Goal: Navigation & Orientation: Find specific page/section

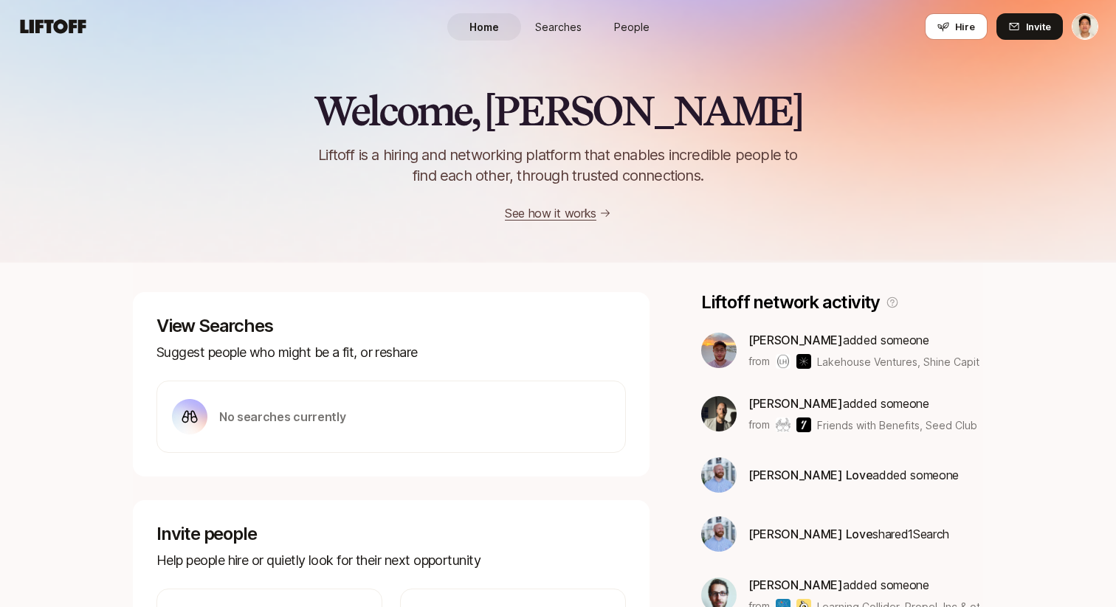
click at [607, 27] on link "People" at bounding box center [632, 26] width 74 height 27
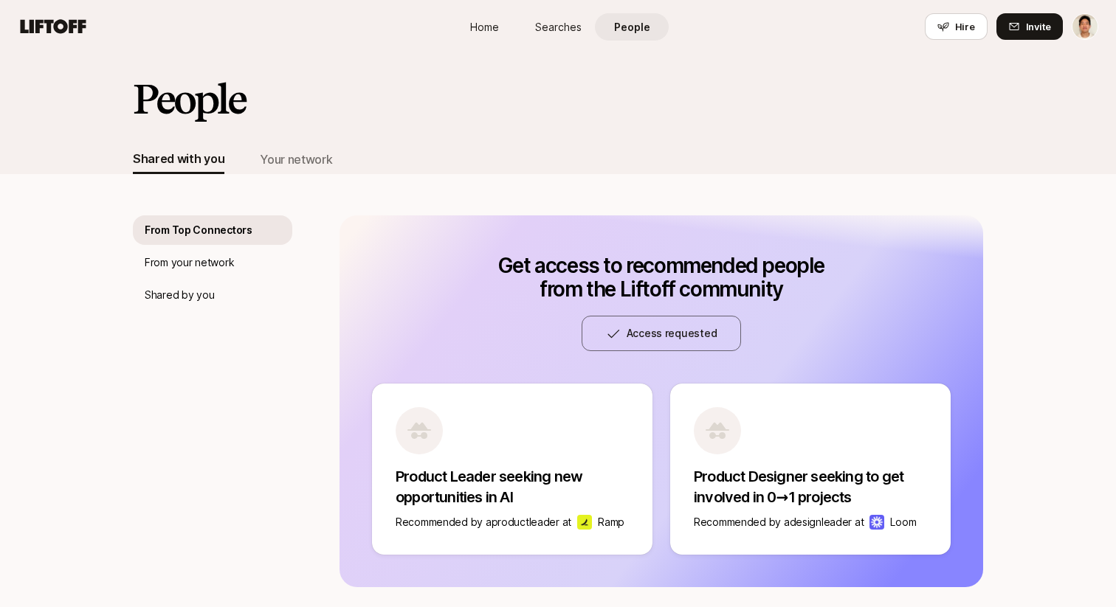
scroll to position [23, 0]
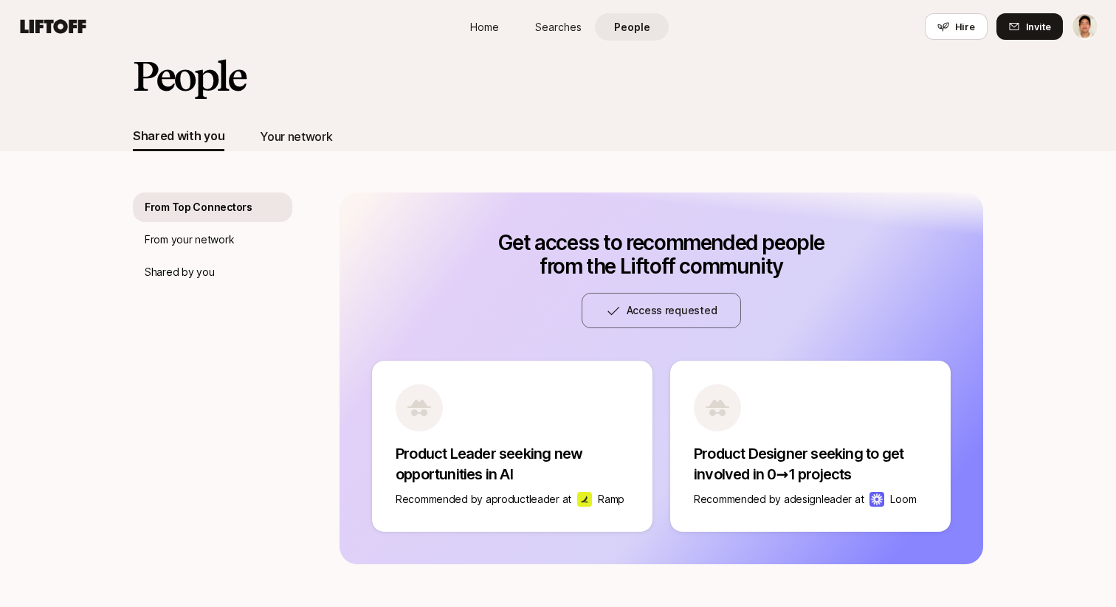
click at [292, 129] on div "Your network" at bounding box center [296, 136] width 72 height 19
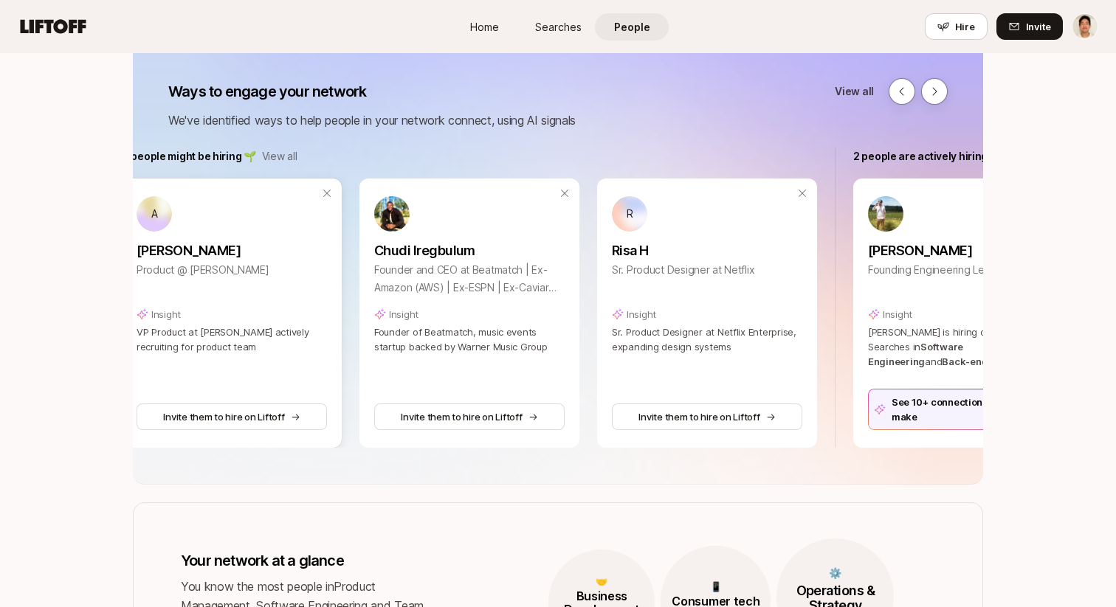
scroll to position [0, 316]
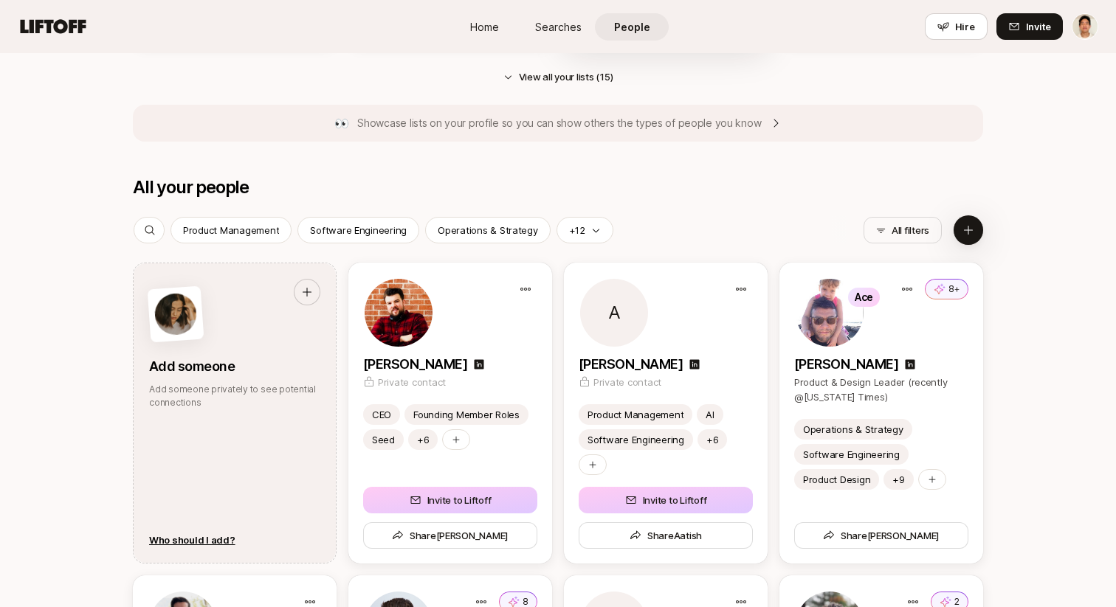
scroll to position [1112, 0]
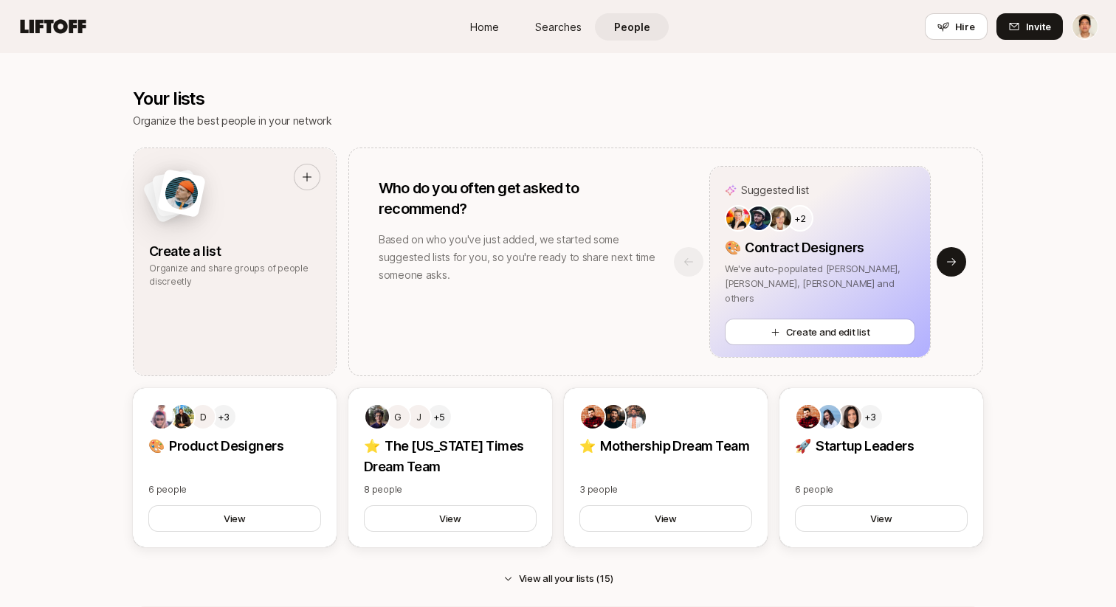
scroll to position [1223, 0]
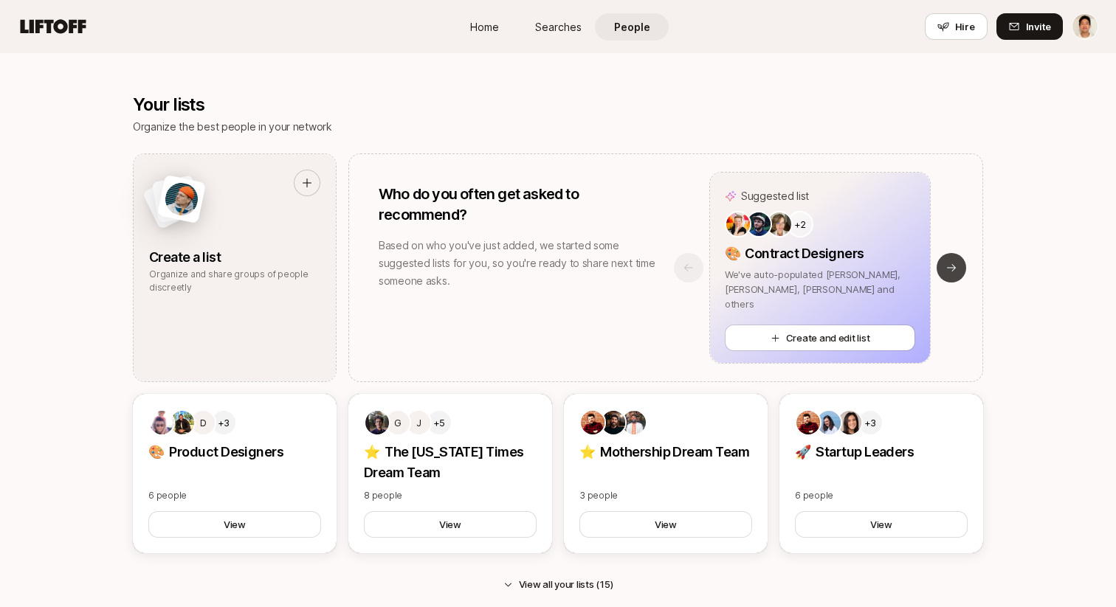
click at [957, 263] on button "Next slide" at bounding box center [952, 268] width 30 height 30
click at [957, 266] on button "Next slide" at bounding box center [952, 268] width 30 height 30
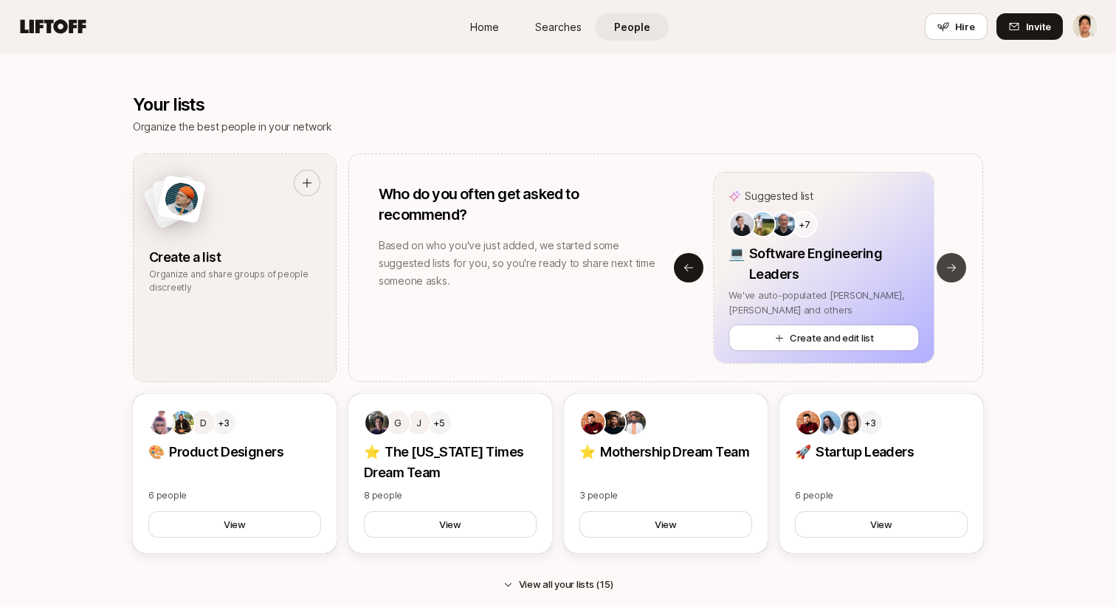
click at [957, 266] on button "Next slide" at bounding box center [952, 268] width 30 height 30
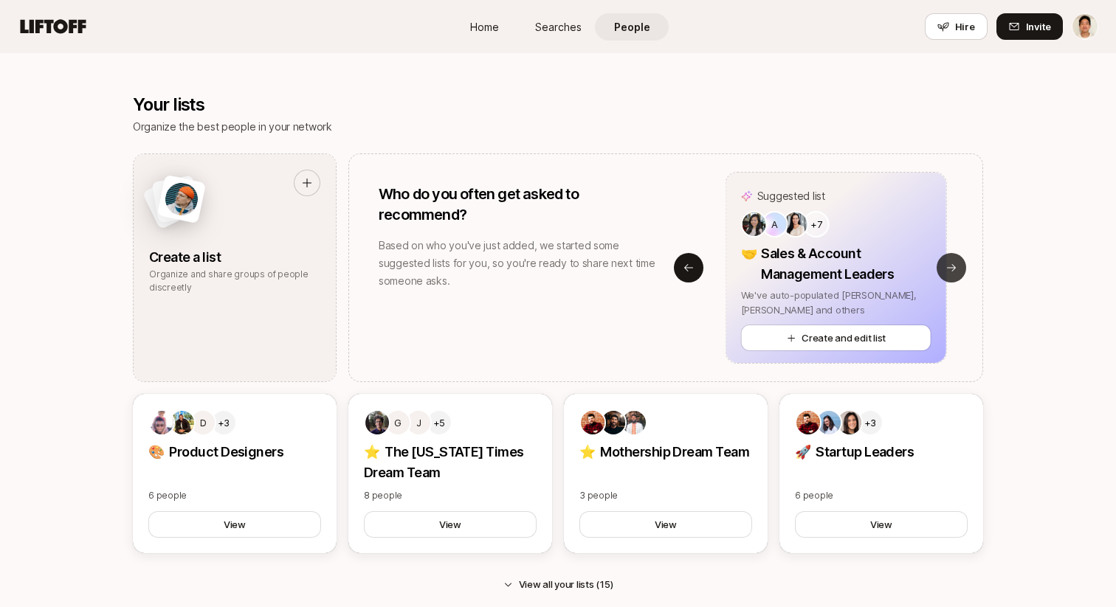
click at [957, 266] on button "Next slide" at bounding box center [952, 268] width 30 height 30
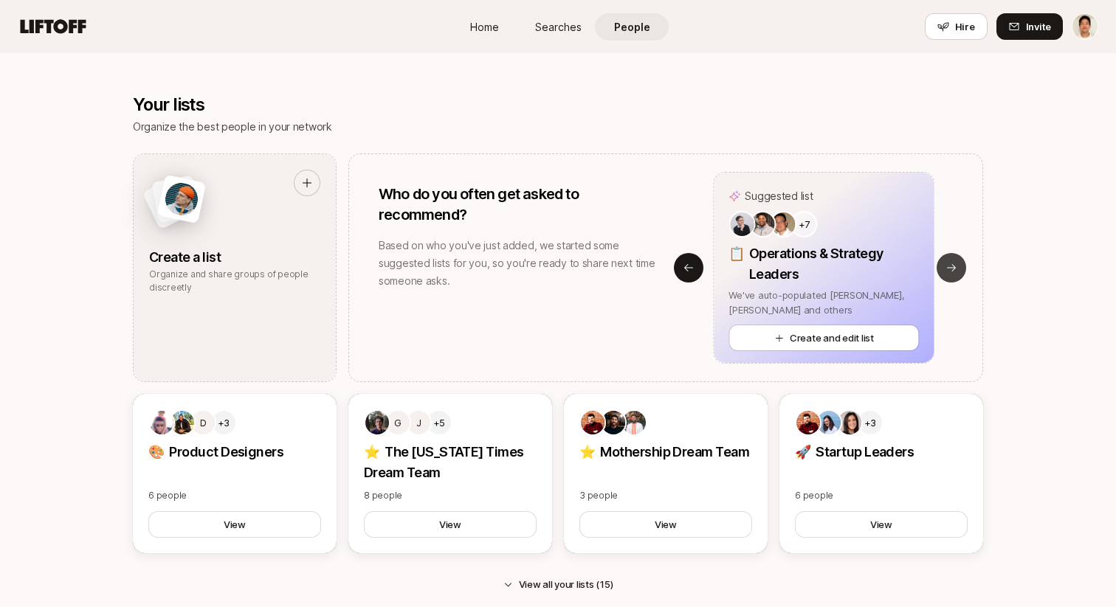
click at [957, 266] on button "Next slide" at bounding box center [952, 268] width 30 height 30
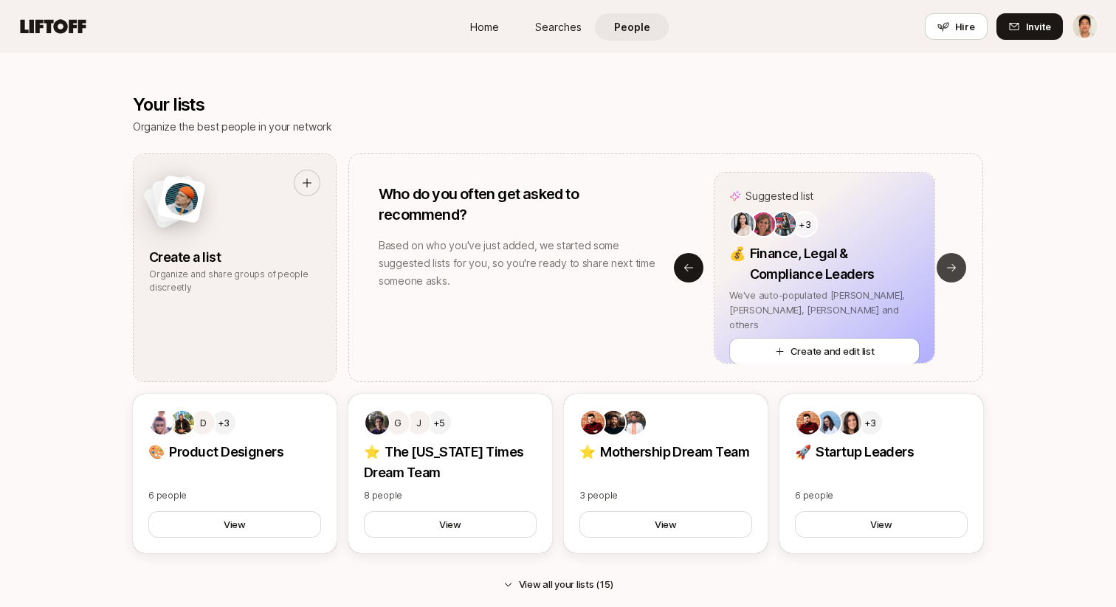
click at [957, 266] on button "Next slide" at bounding box center [952, 268] width 30 height 30
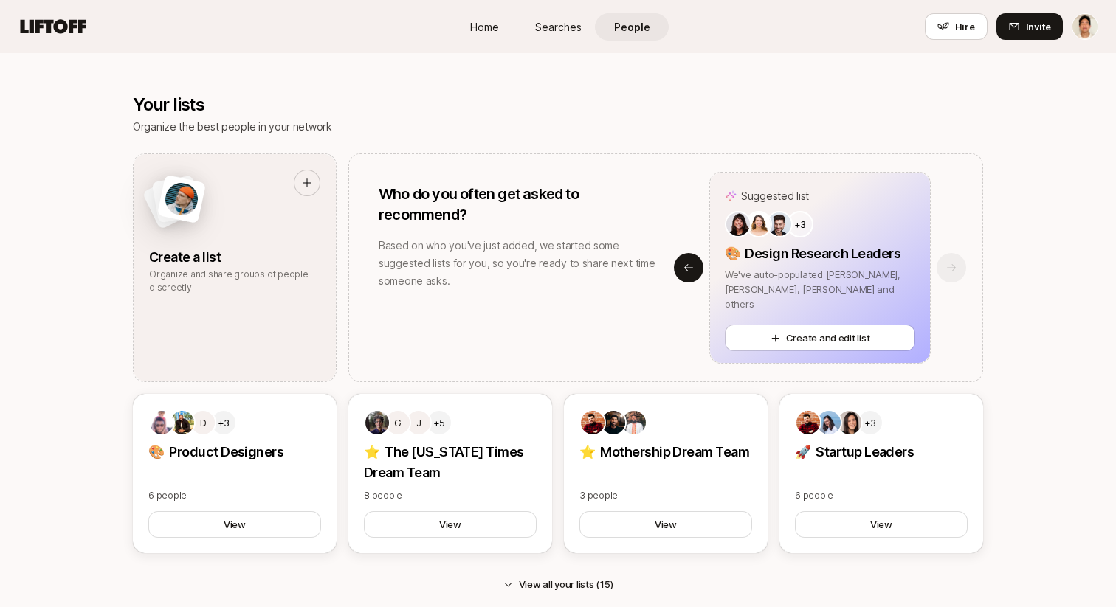
click at [481, 32] on span "Home" at bounding box center [484, 26] width 29 height 15
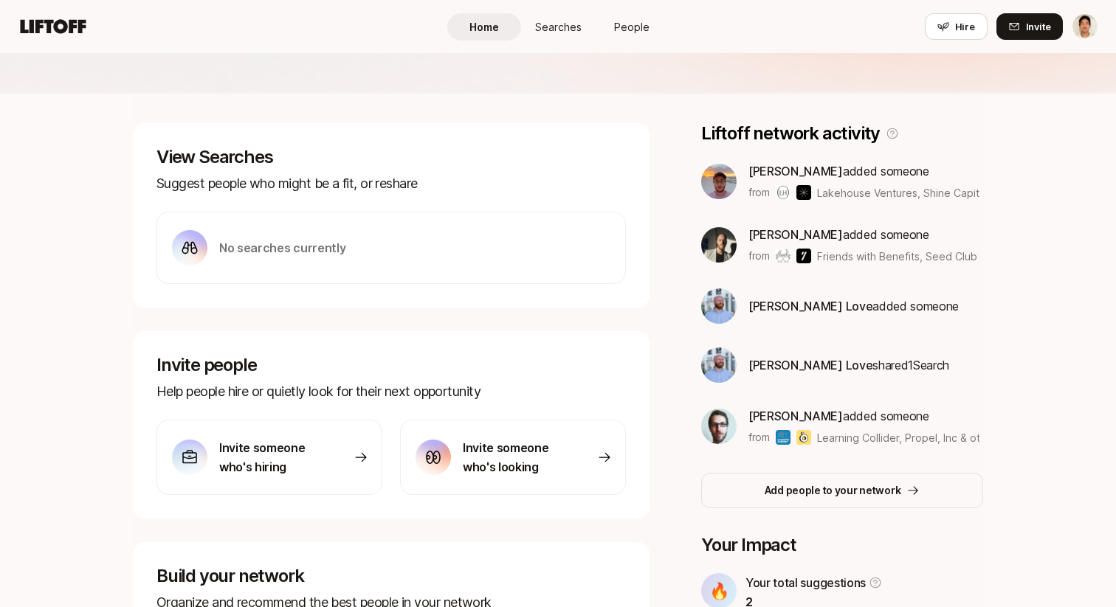
scroll to position [370, 0]
